Goal: Navigation & Orientation: Find specific page/section

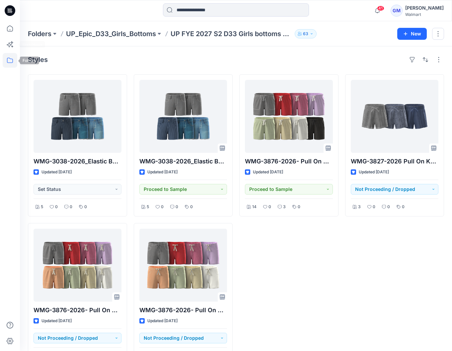
click at [5, 65] on icon at bounding box center [10, 60] width 15 height 15
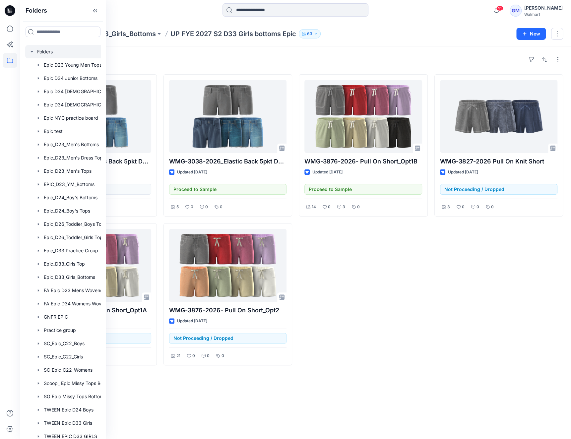
click at [50, 50] on div at bounding box center [75, 51] width 100 height 13
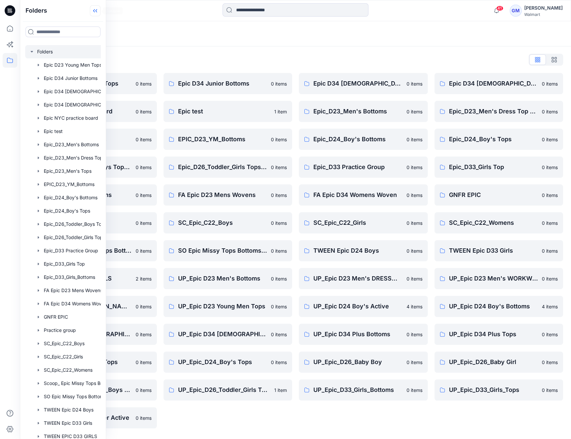
click at [93, 9] on icon at bounding box center [95, 10] width 11 height 11
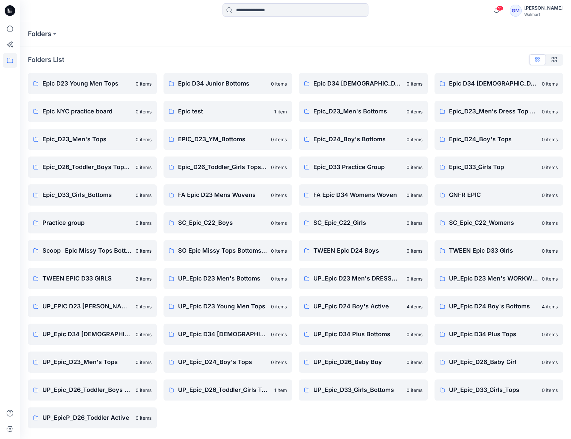
click at [177, 65] on div "Folders List Epic D23 Young Men Tops 0 items Epic NYC practice board 0 items Ep…" at bounding box center [295, 241] width 551 height 390
click at [371, 306] on div "Epic D34 Ladies Bottoms 0 items Epic_D23_Men's Bottoms 0 items Epic_D24_Boy's B…" at bounding box center [363, 251] width 129 height 356
click at [114, 67] on div "Folders List Epic D23 Young Men Tops 0 items Epic NYC practice board 0 items Ep…" at bounding box center [295, 241] width 551 height 390
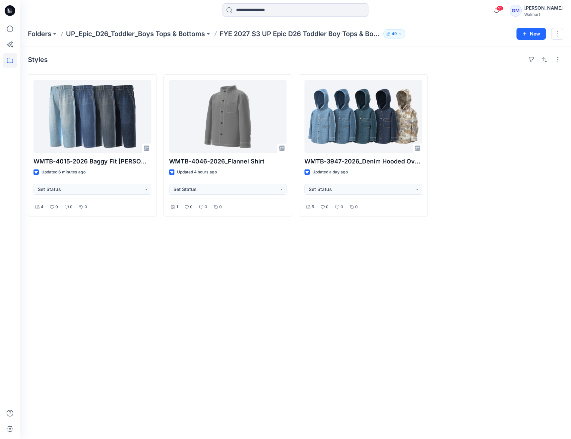
click at [116, 295] on div "Styles WMTB-4015-2026 Baggy Fit Jean-Opt 1A Updated 6 minutes ago Set Status 4 …" at bounding box center [295, 242] width 551 height 393
click at [518, 292] on div "Styles WMTB-4015-2026 Baggy Fit Jean-Opt 1A Updated 6 minutes ago Set Status 4 …" at bounding box center [295, 242] width 551 height 393
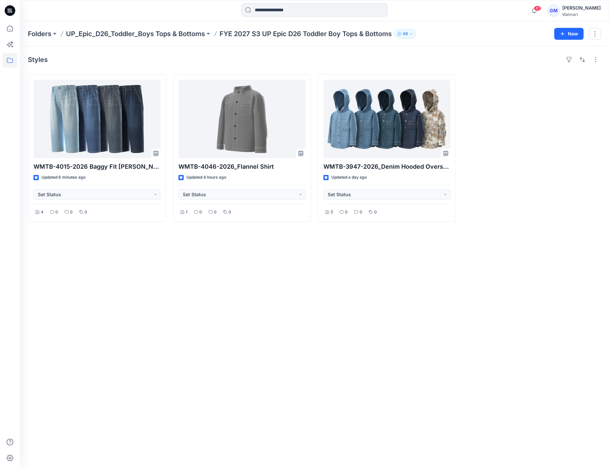
click at [463, 333] on div "Styles WMTB-4015-2026 Baggy Fit Jean-Opt 1A Updated 6 minutes ago Set Status 4 …" at bounding box center [314, 257] width 589 height 422
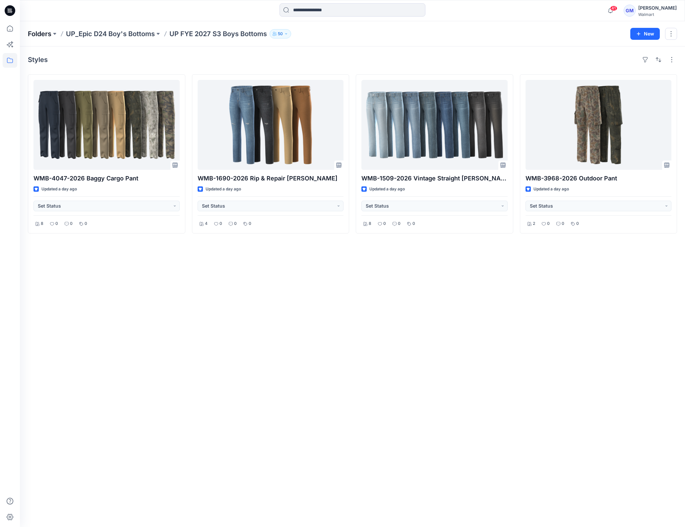
click at [40, 33] on p "Folders" at bounding box center [40, 33] width 24 height 9
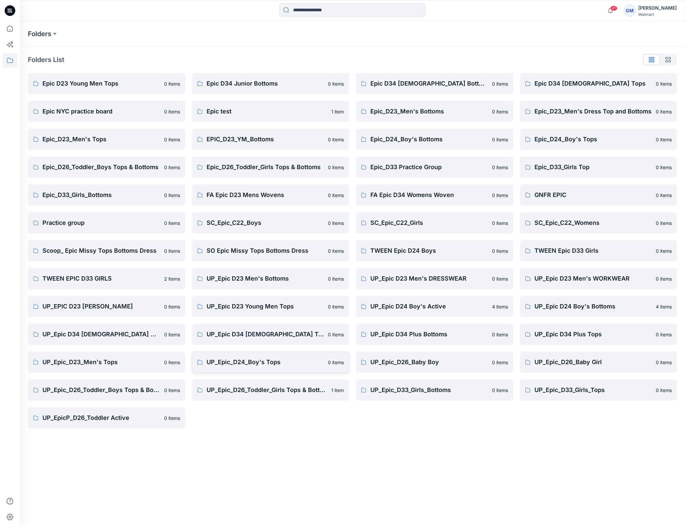
click at [282, 360] on p "UP_Epic_D24_Boy's Tops" at bounding box center [266, 362] width 118 height 9
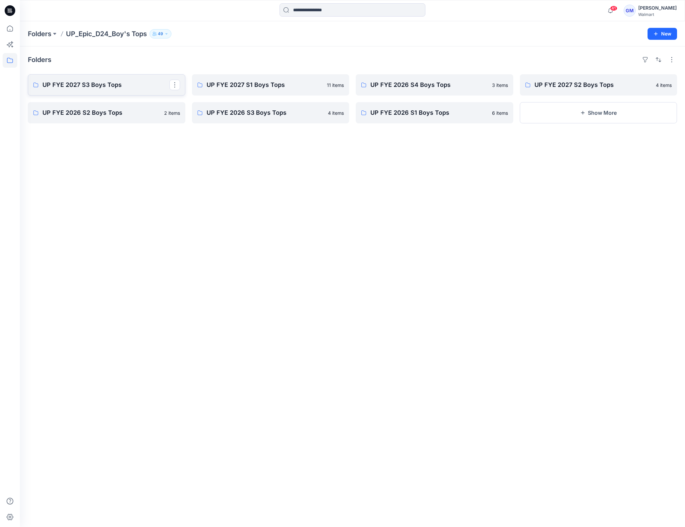
click at [93, 80] on p "UP FYE 2027 S3 Boys Tops" at bounding box center [105, 84] width 127 height 9
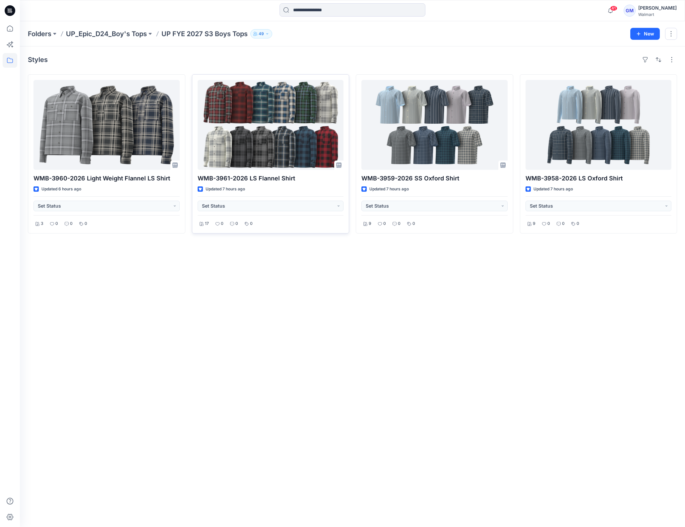
drag, startPoint x: 296, startPoint y: 389, endPoint x: 336, endPoint y: 153, distance: 239.7
click at [296, 389] on div "Styles WMB-3960-2026 Light Weight Flannel LS Shirt Updated 6 hours ago Set Stat…" at bounding box center [352, 286] width 665 height 481
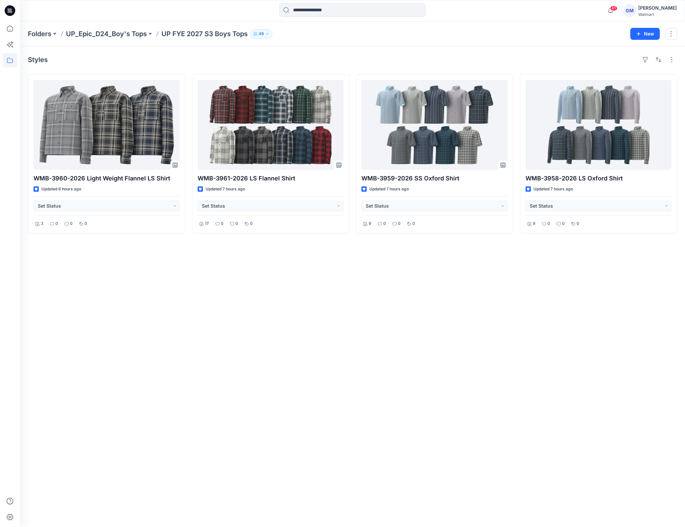
click at [255, 341] on div "Styles WMB-3960-2026 Light Weight Flannel LS Shirt Updated 6 hours ago Set Stat…" at bounding box center [352, 286] width 665 height 481
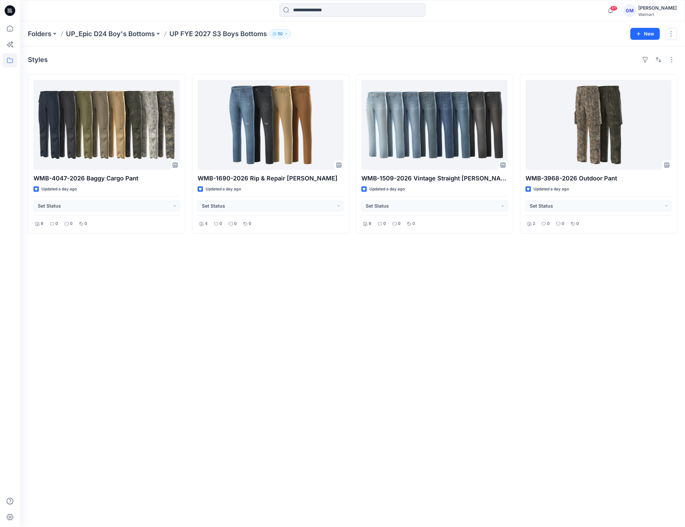
drag, startPoint x: 190, startPoint y: 309, endPoint x: 232, endPoint y: 47, distance: 264.4
click at [190, 309] on div "Styles WMB-4047-2026 Baggy Cargo Pant Updated a day ago Set Status 8 0 0 0 WMB-…" at bounding box center [352, 286] width 665 height 481
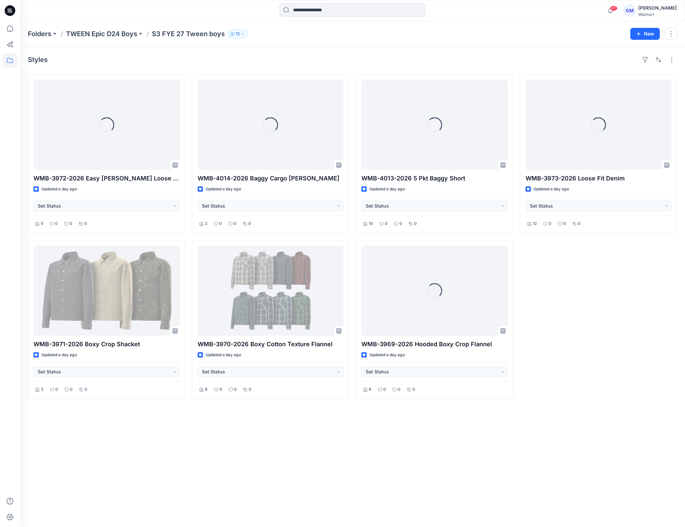
click at [354, 445] on div "Styles Loading... WMB-3972-2026 Easy [PERSON_NAME] Loose Fit Updated a day ago …" at bounding box center [352, 286] width 665 height 481
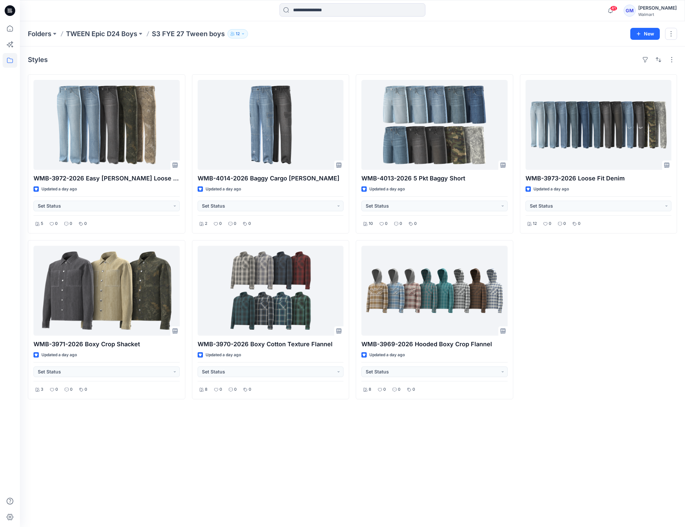
click at [295, 480] on div "Styles WMB-3972-2026 Easy [PERSON_NAME] Loose Fit Updated a day ago Set Status …" at bounding box center [352, 286] width 665 height 481
drag, startPoint x: 269, startPoint y: 474, endPoint x: 280, endPoint y: 480, distance: 11.9
click at [269, 474] on div "Styles WMB-3972-2026 Easy [PERSON_NAME] Loose Fit Updated a day ago Set Status …" at bounding box center [352, 286] width 665 height 481
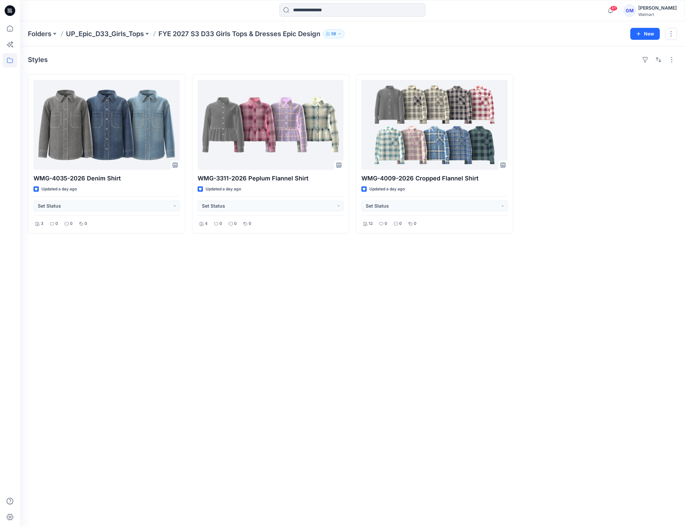
click at [194, 375] on div "Styles WMG-4035-2026 Denim Shirt Updated a day ago Set Status 3 0 0 0 WMG-3311-…" at bounding box center [352, 286] width 665 height 481
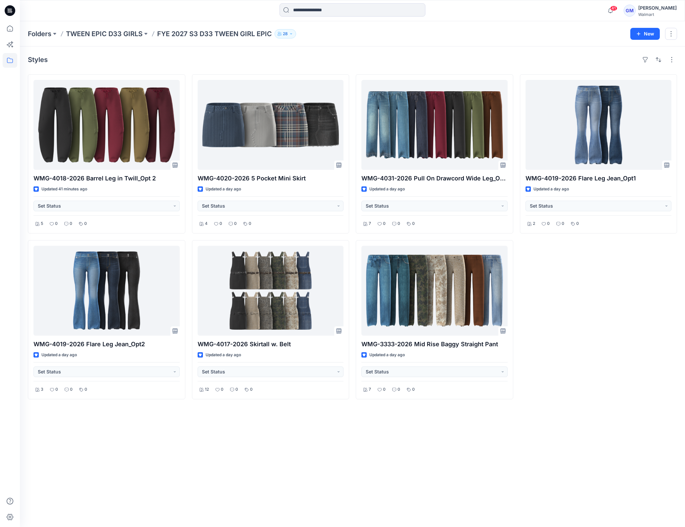
click at [215, 462] on div "Styles WMG-4018-2026 Barrel Leg in Twill_Opt 2 Updated 41 minutes ago Set Statu…" at bounding box center [352, 286] width 665 height 481
click at [488, 437] on div "Styles WMG-4018-2026 Barrel Leg in Twill_Opt 2 Updated 41 minutes ago Set Statu…" at bounding box center [352, 286] width 665 height 481
